Goal: Find specific page/section: Find specific page/section

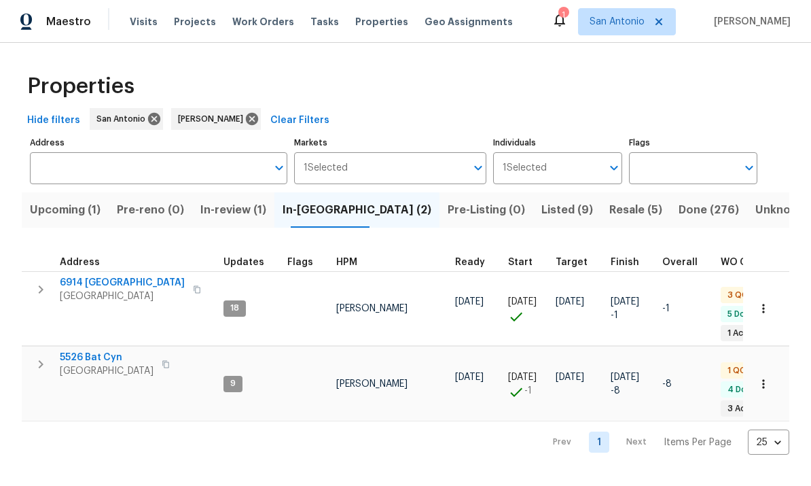
click at [117, 288] on span "6914 Port Bay" at bounding box center [122, 283] width 125 height 14
click at [105, 364] on span "[GEOGRAPHIC_DATA]" at bounding box center [107, 371] width 94 height 14
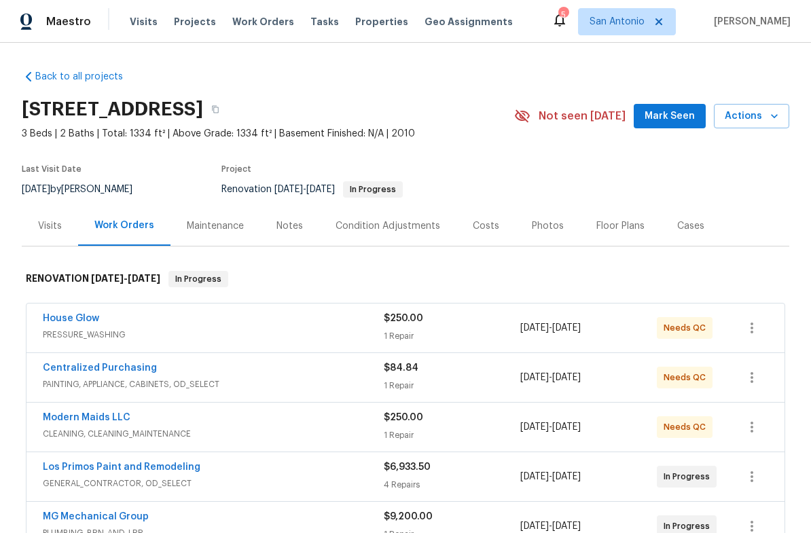
click at [481, 224] on div "Costs" at bounding box center [486, 227] width 27 height 14
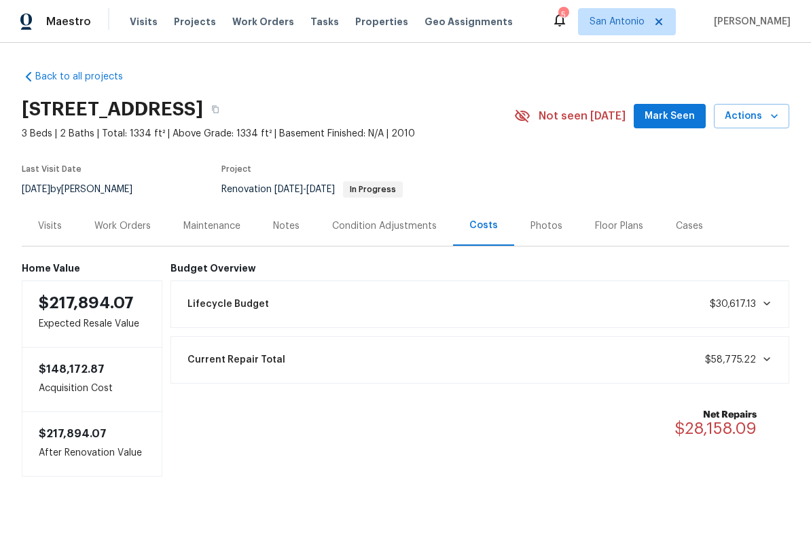
click at [110, 223] on div "Work Orders" at bounding box center [122, 227] width 56 height 14
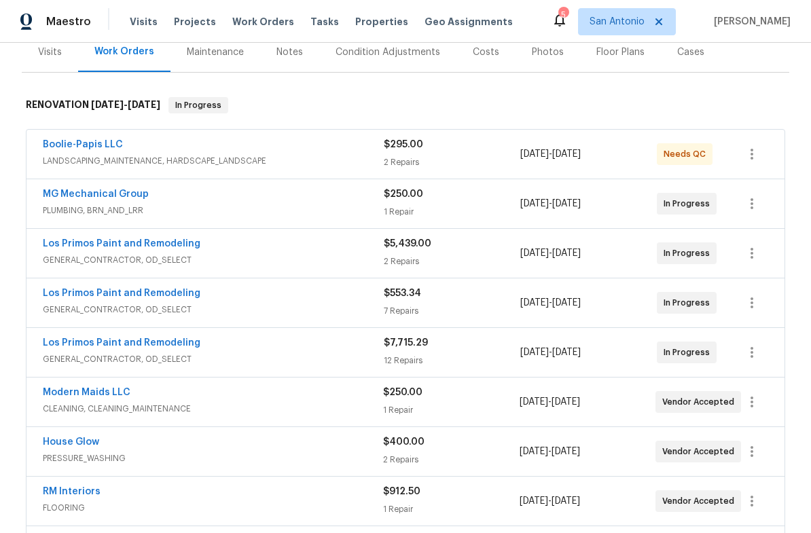
scroll to position [175, 0]
click at [120, 196] on link "MG Mechanical Group" at bounding box center [96, 194] width 106 height 10
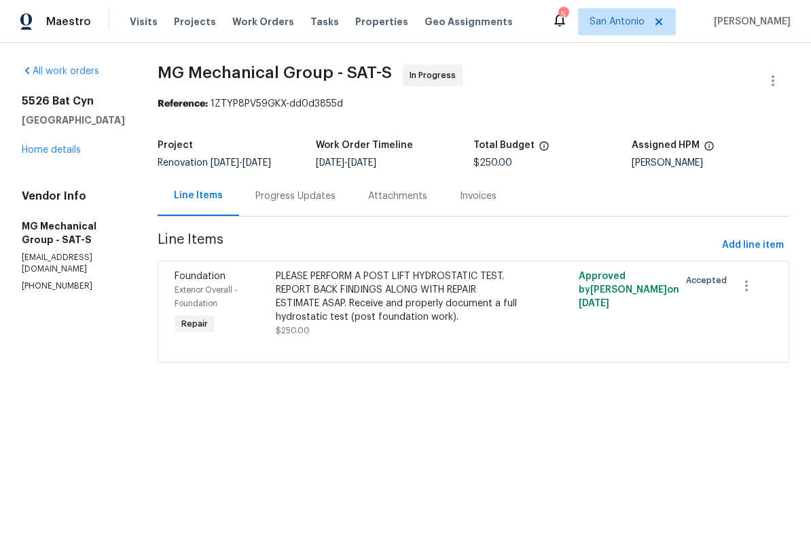
click at [311, 198] on div "Progress Updates" at bounding box center [296, 197] width 80 height 14
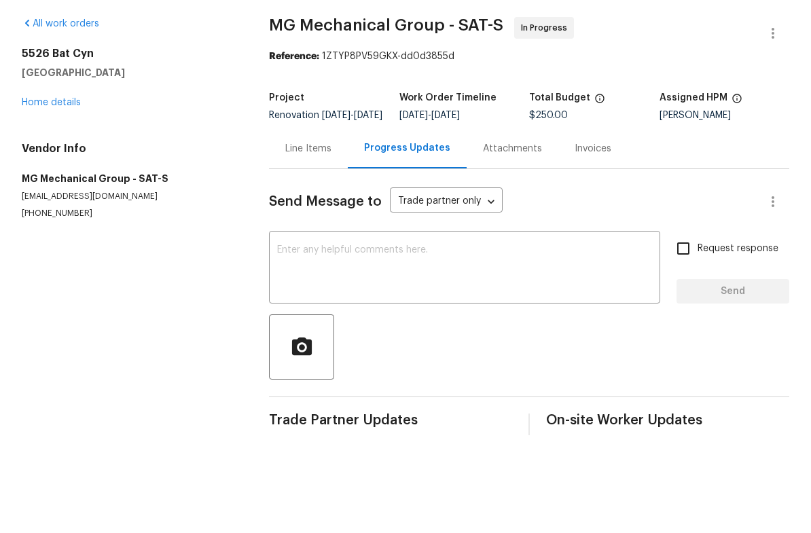
click at [43, 145] on link "Home details" at bounding box center [51, 150] width 59 height 10
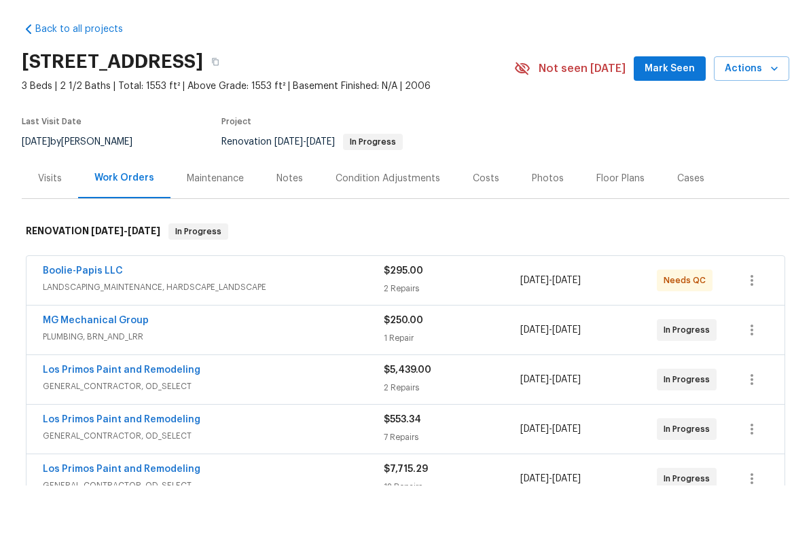
click at [487, 220] on div "Costs" at bounding box center [486, 227] width 27 height 14
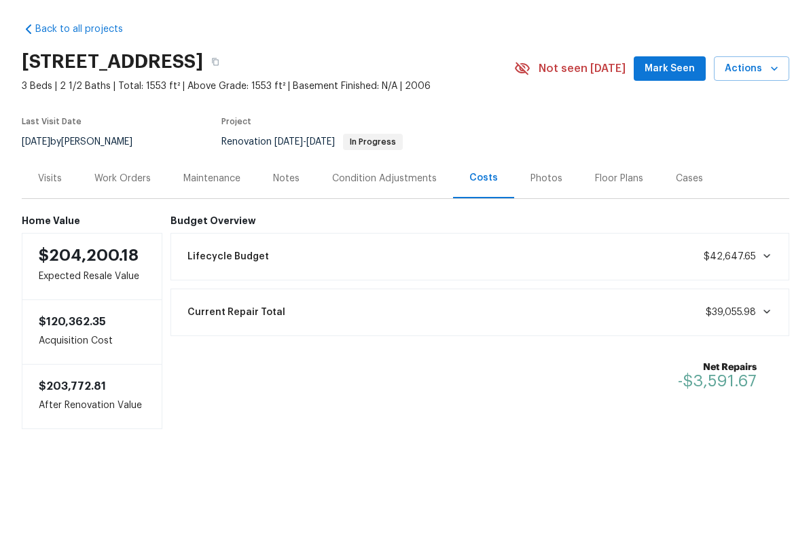
click at [113, 220] on div "Work Orders" at bounding box center [122, 227] width 56 height 14
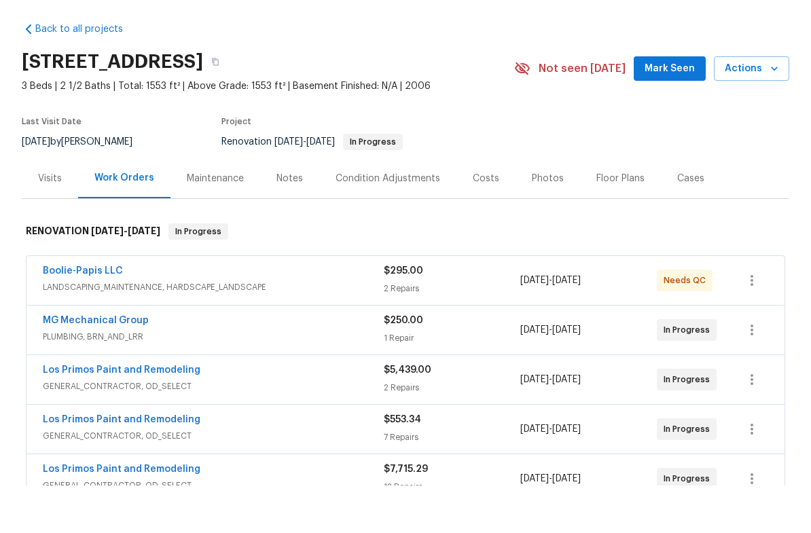
scroll to position [-1, 0]
